Goal: Navigation & Orientation: Understand site structure

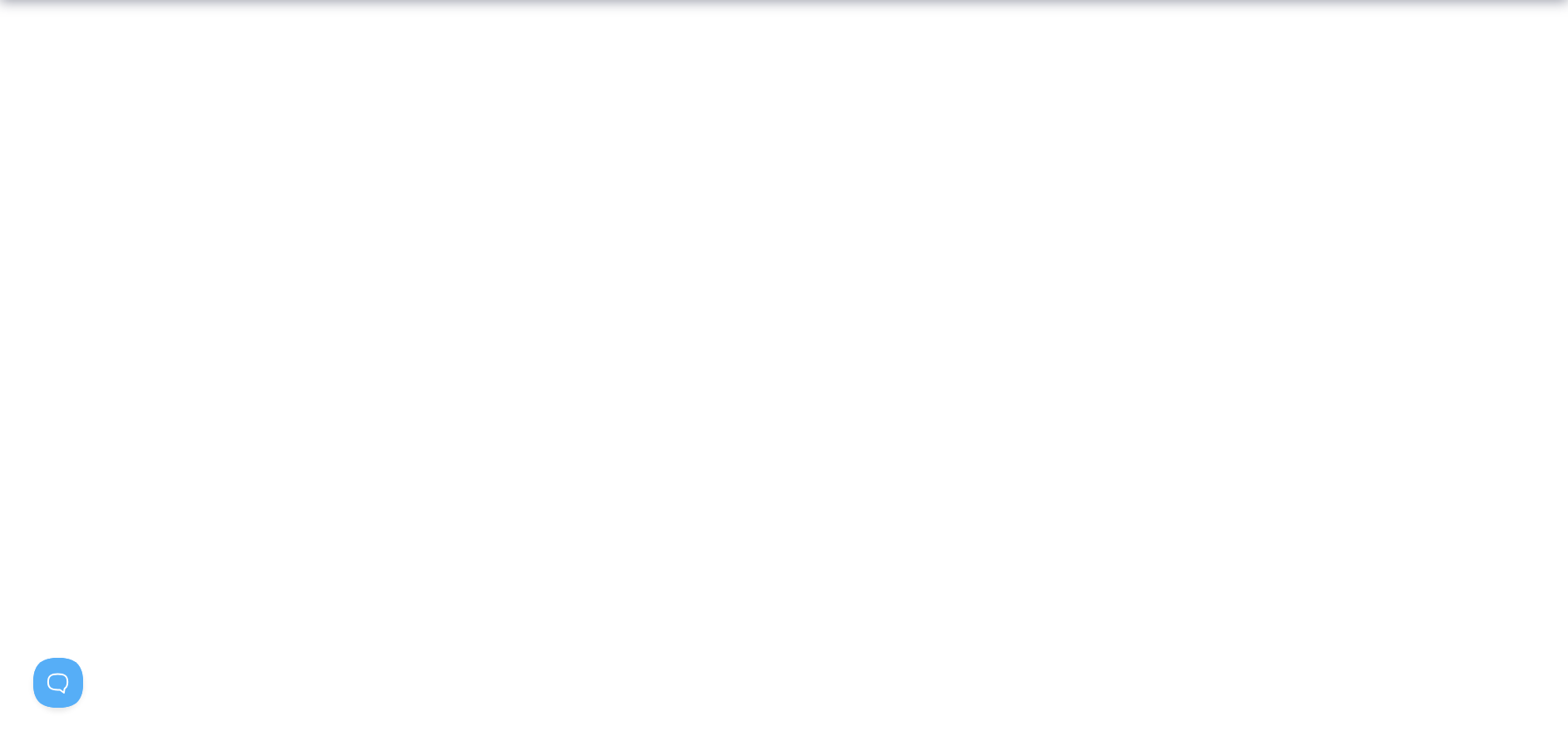
scroll to position [1081, 0]
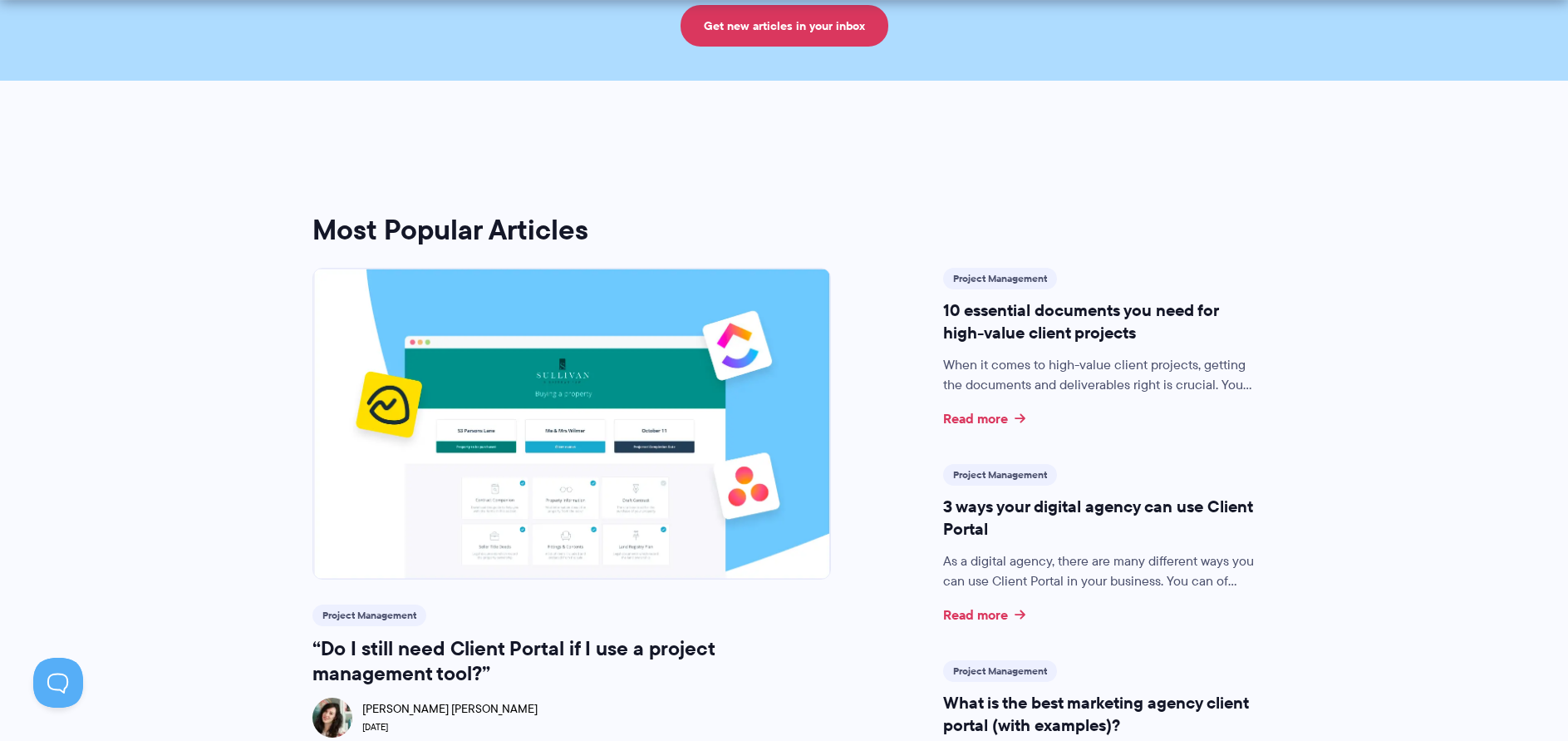
scroll to position [332, 0]
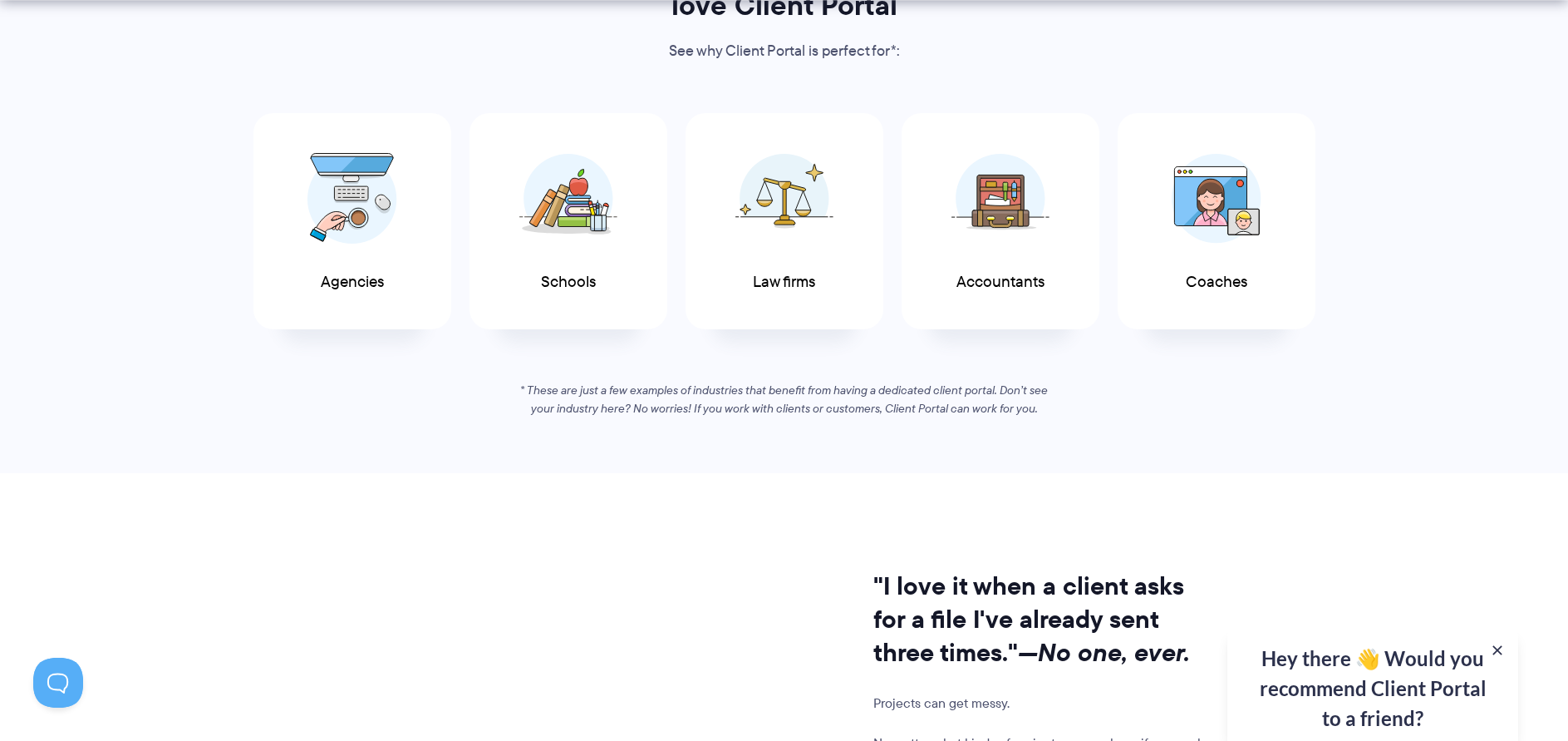
scroll to position [915, 0]
